Goal: Check status: Check status

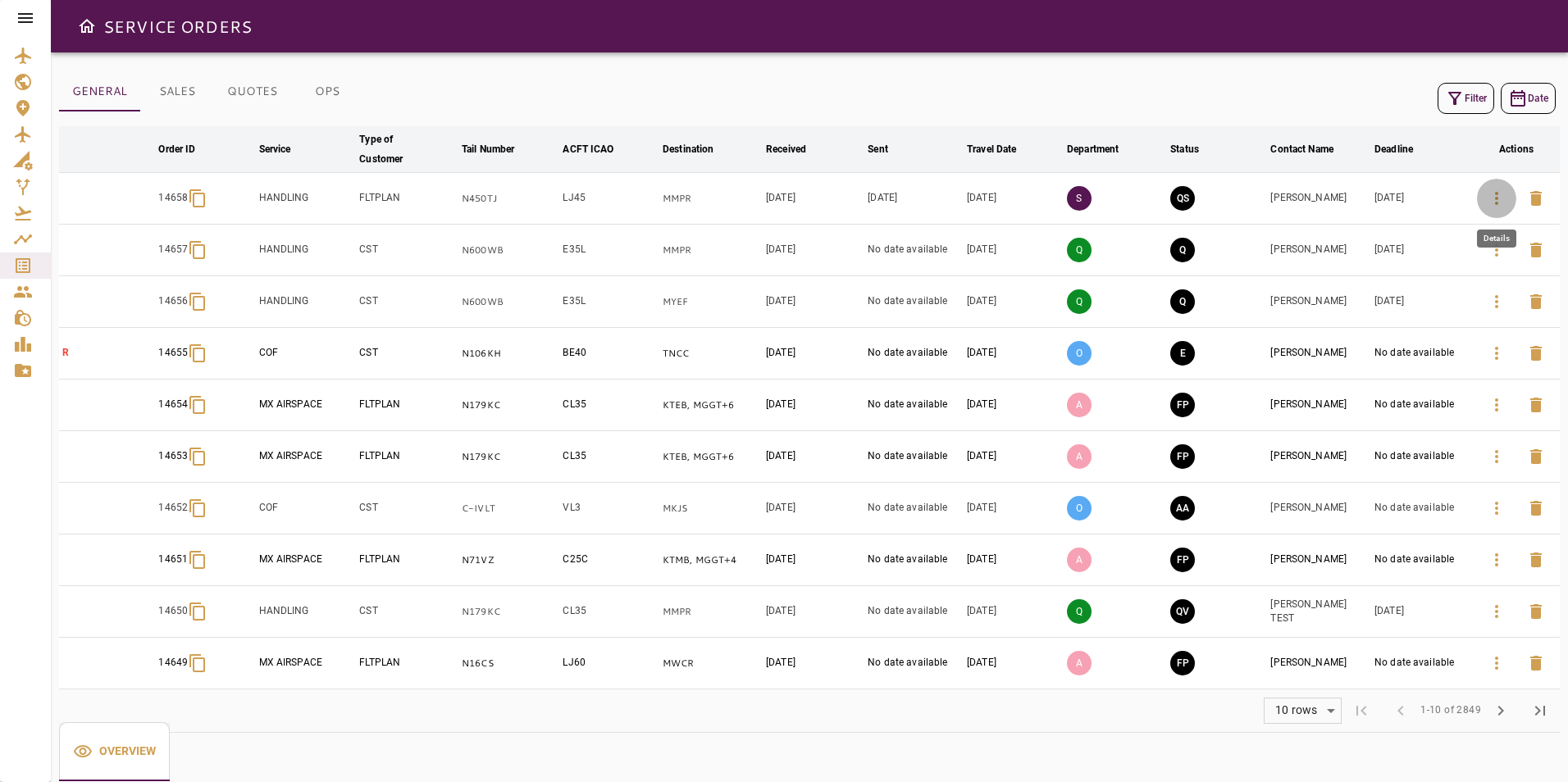
click at [1495, 189] on icon "button" at bounding box center [1497, 198] width 20 height 20
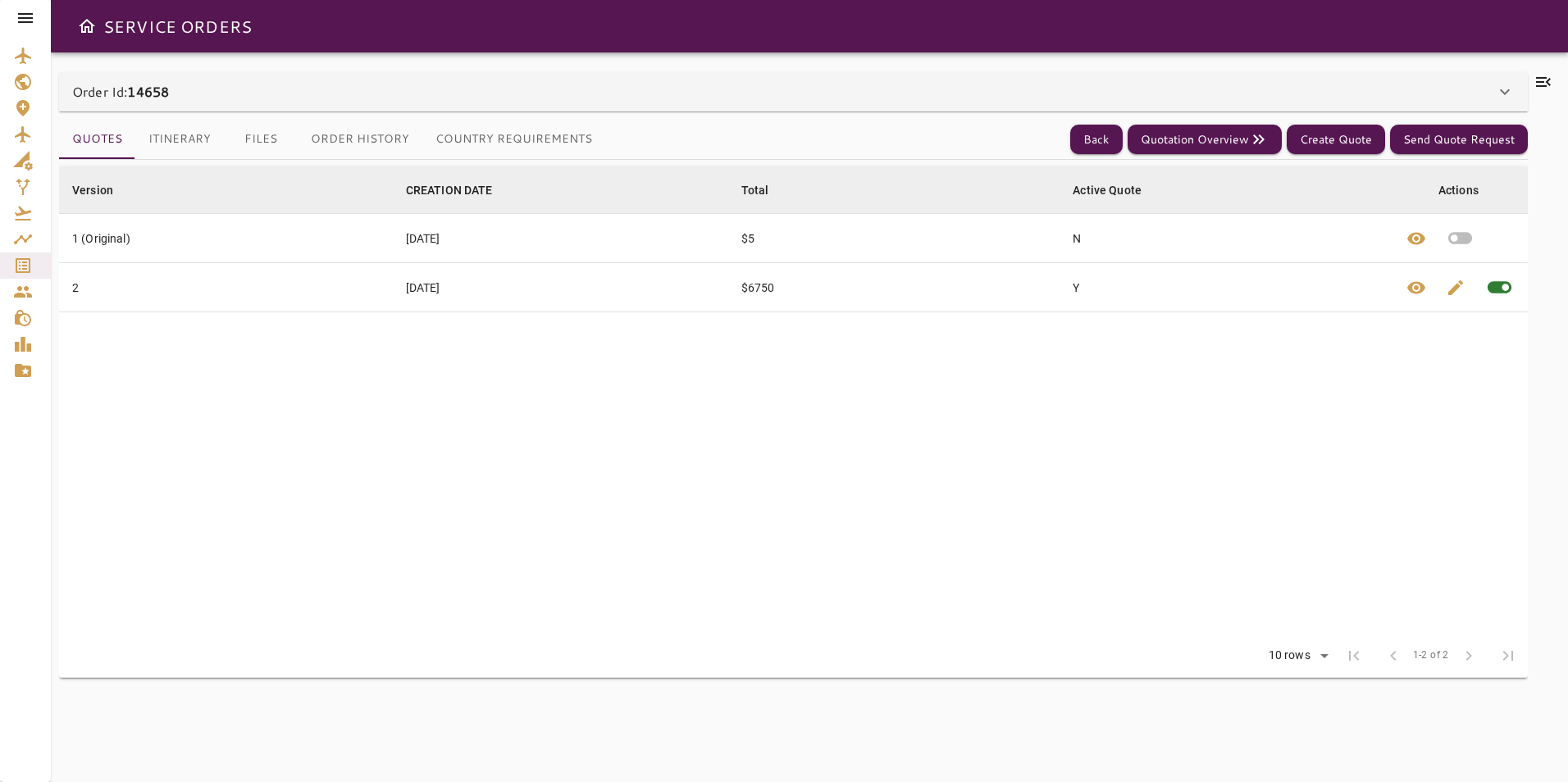
click at [390, 84] on div "Order Id: 14658" at bounding box center [783, 92] width 1423 height 20
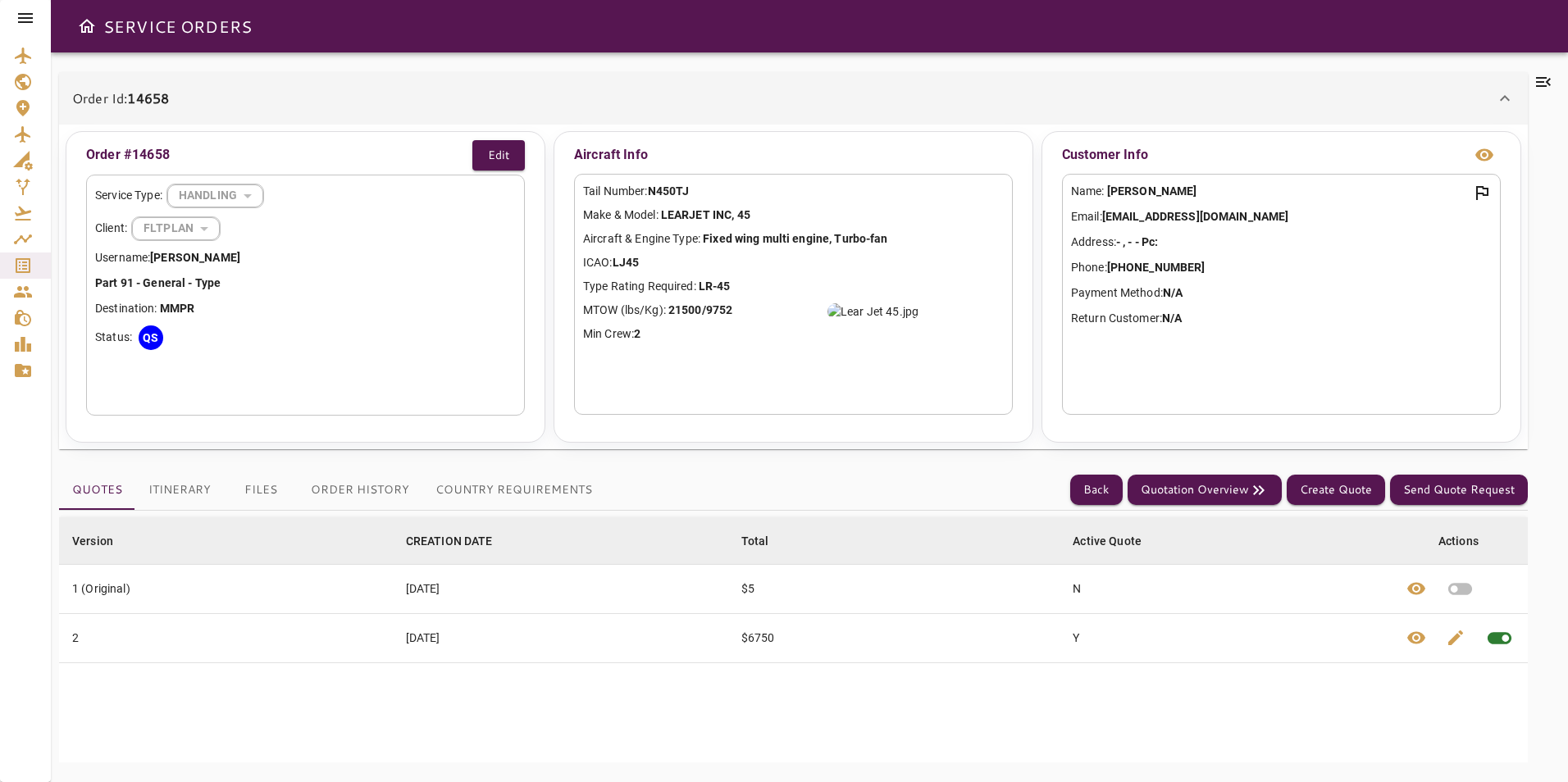
click at [497, 477] on button "Country Requirements" at bounding box center [513, 490] width 183 height 39
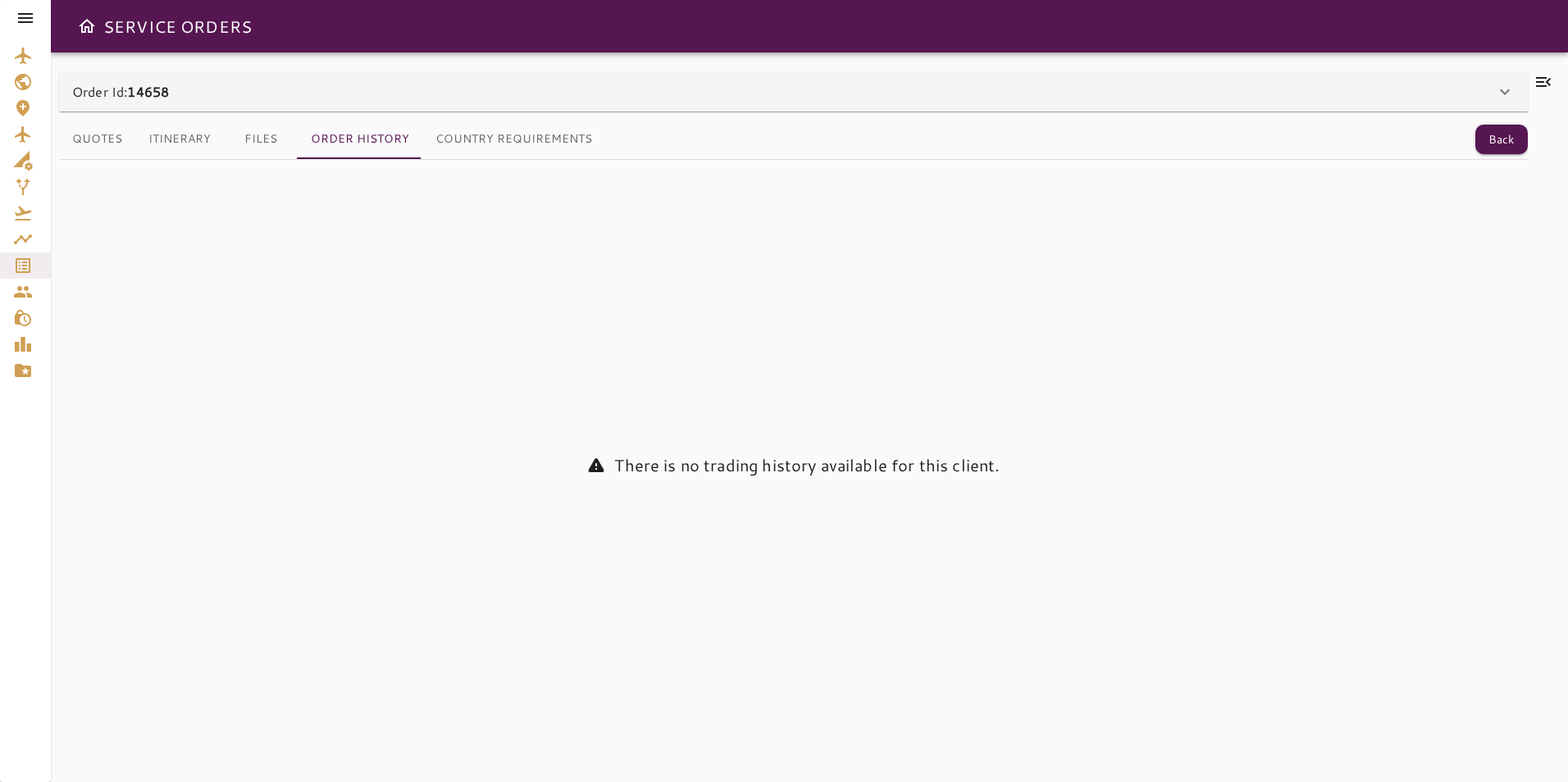
click at [290, 78] on div "Order Id: 14658" at bounding box center [793, 91] width 1469 height 39
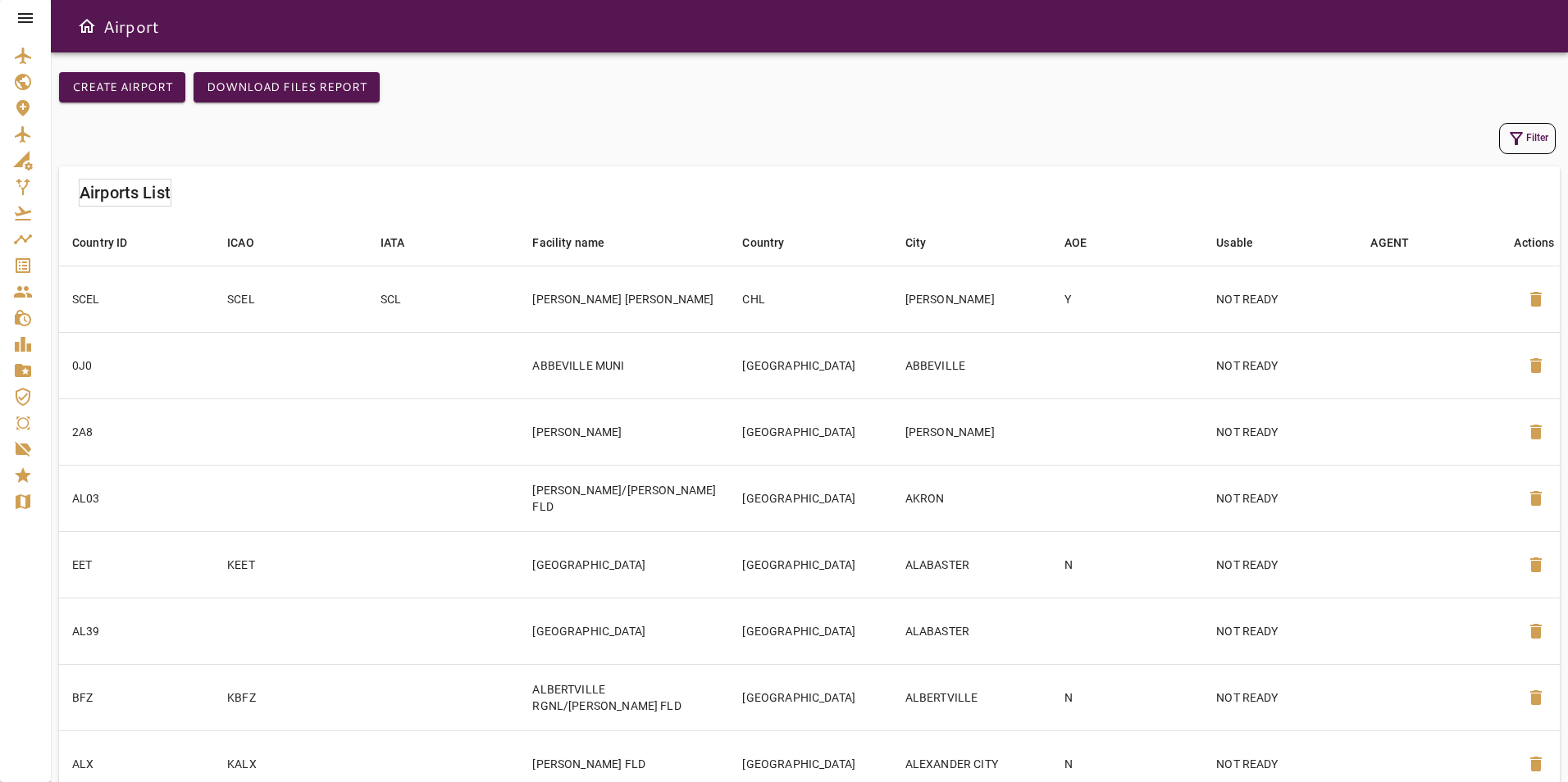
click at [35, 19] on icon at bounding box center [26, 18] width 20 height 20
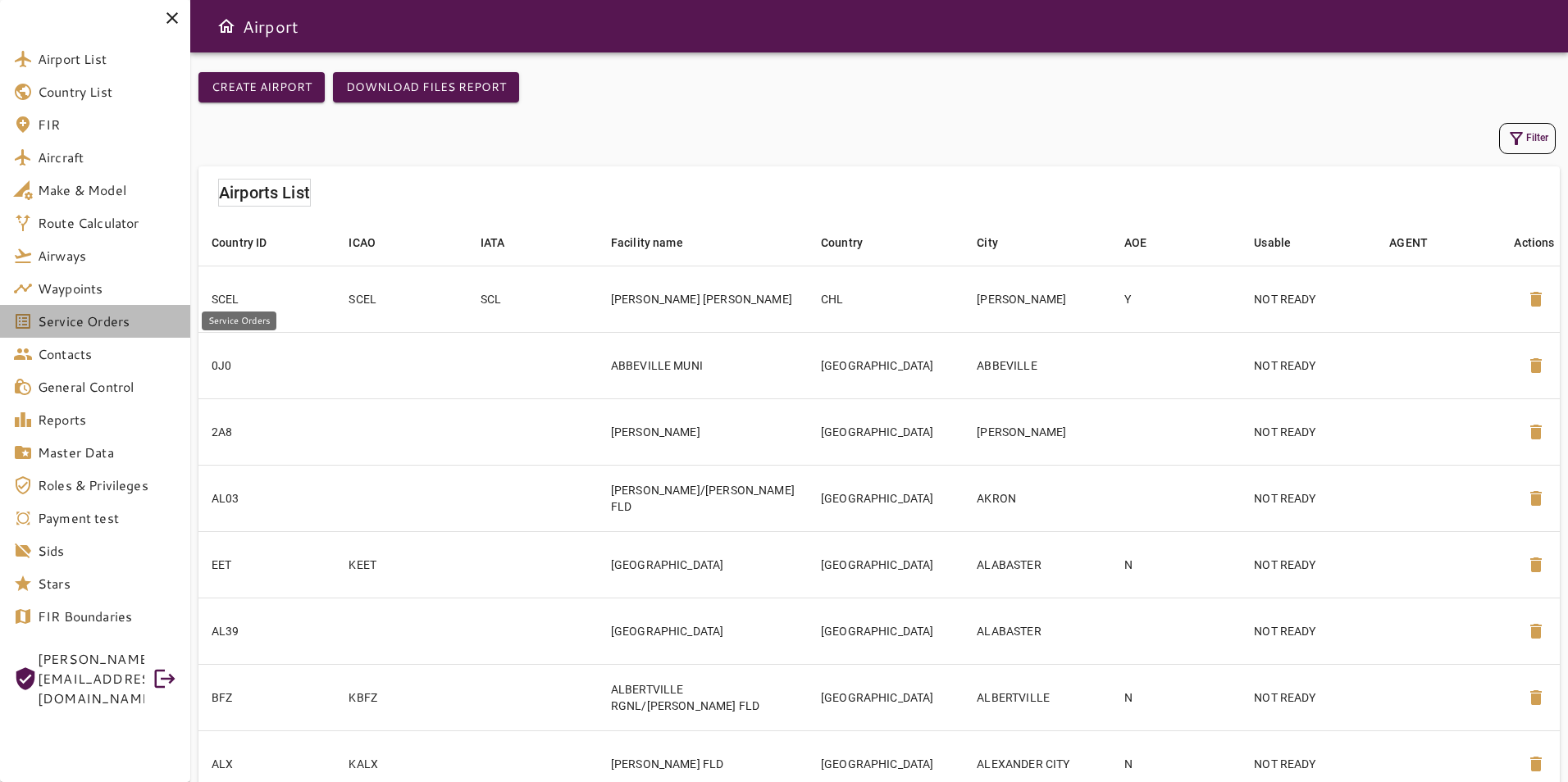
click at [85, 329] on span "Service Orders" at bounding box center [108, 321] width 140 height 20
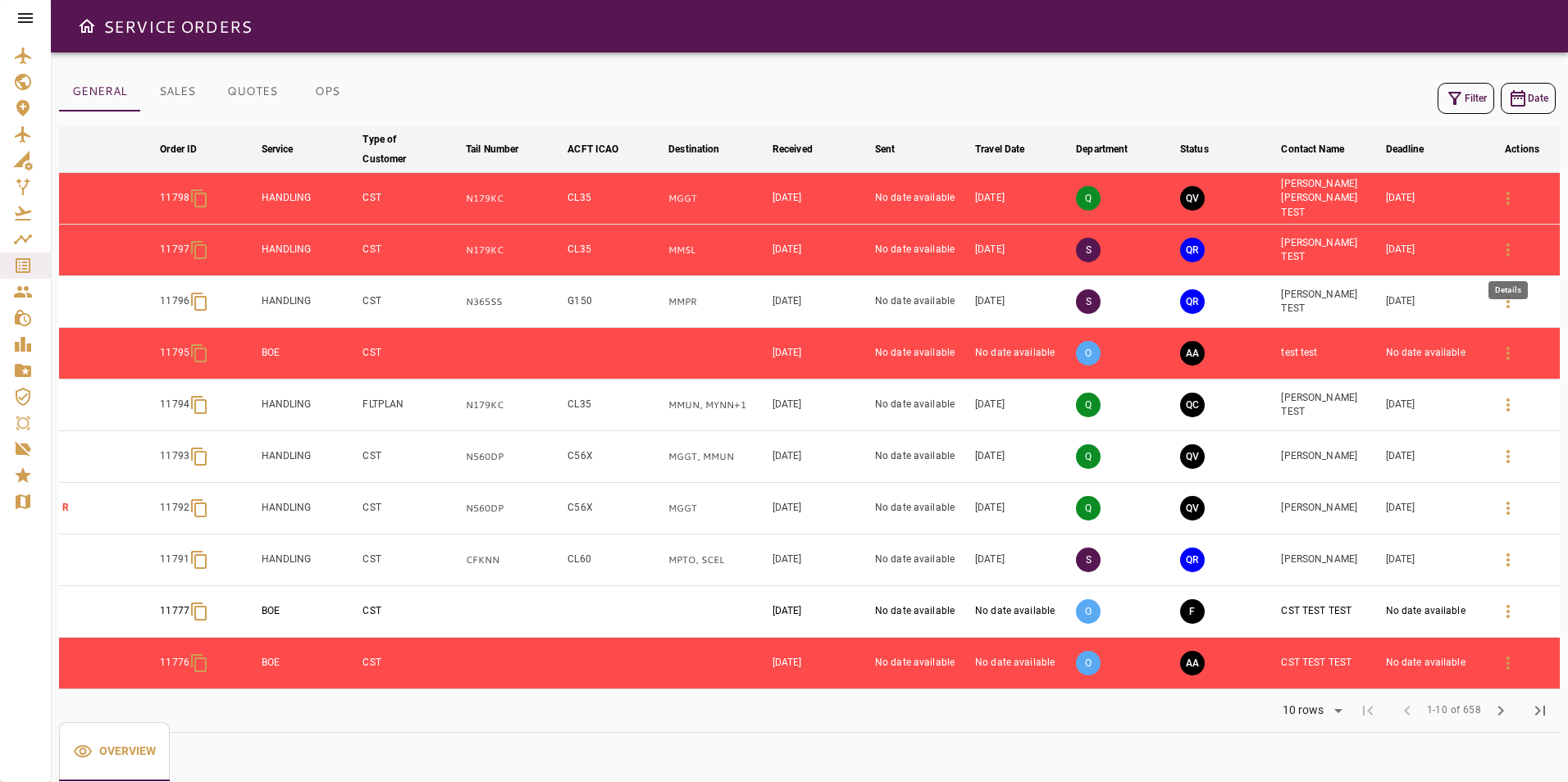
click at [1510, 256] on icon "button" at bounding box center [1508, 250] width 20 height 20
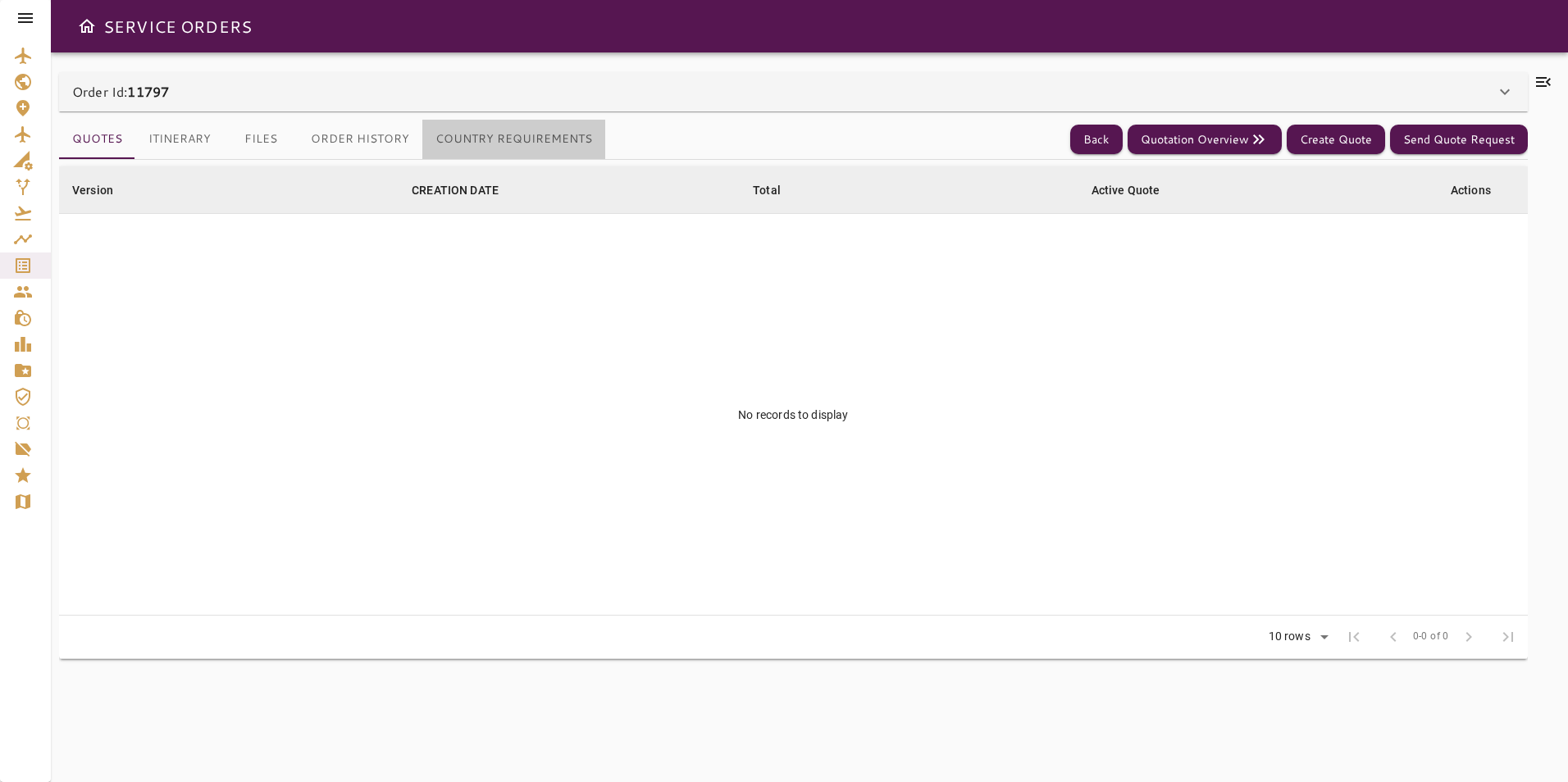
click at [517, 138] on button "Country Requirements" at bounding box center [513, 139] width 183 height 39
